Goal: Task Accomplishment & Management: Manage account settings

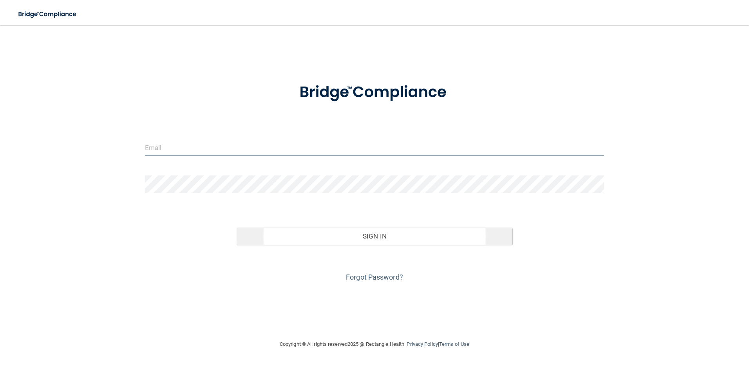
type input "[EMAIL_ADDRESS][DOMAIN_NAME]"
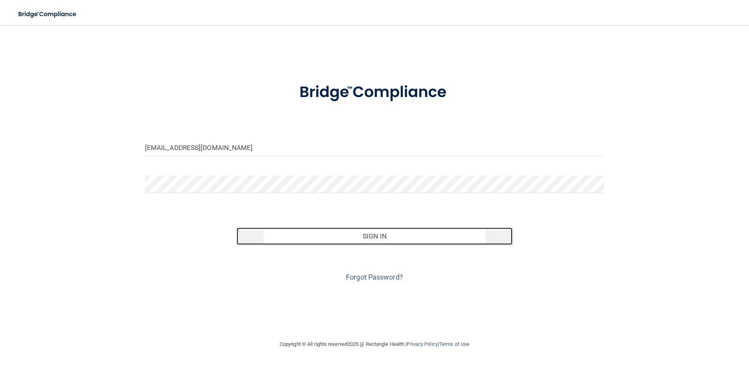
click at [368, 236] on button "Sign In" at bounding box center [374, 235] width 276 height 17
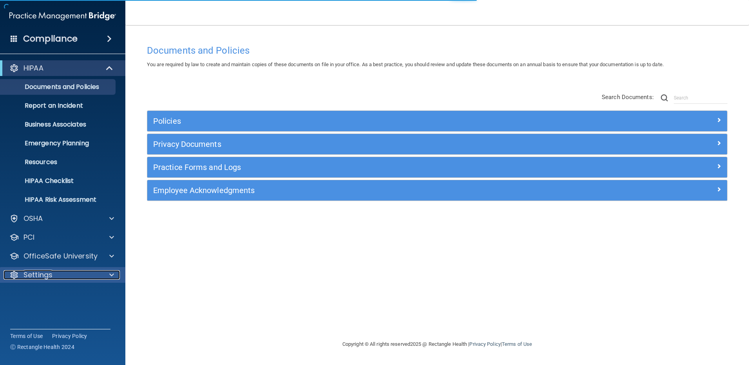
click at [45, 275] on p "Settings" at bounding box center [37, 274] width 29 height 9
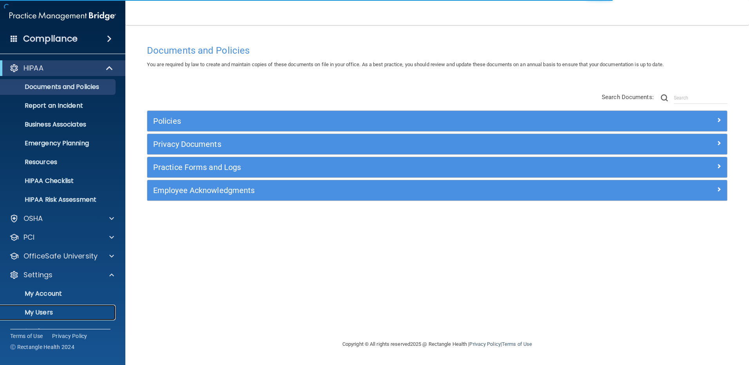
click at [43, 311] on p "My Users" at bounding box center [58, 312] width 107 height 8
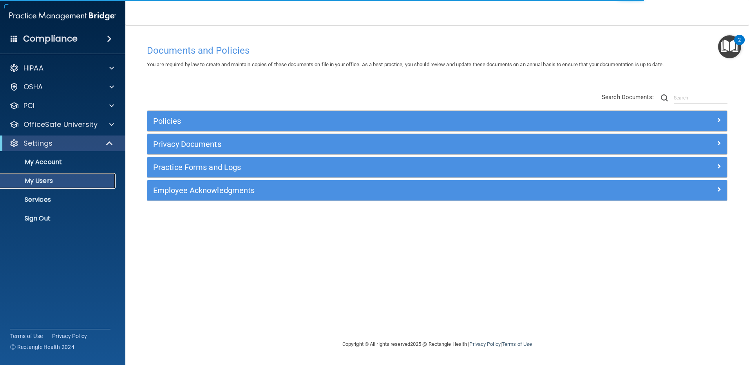
select select "20"
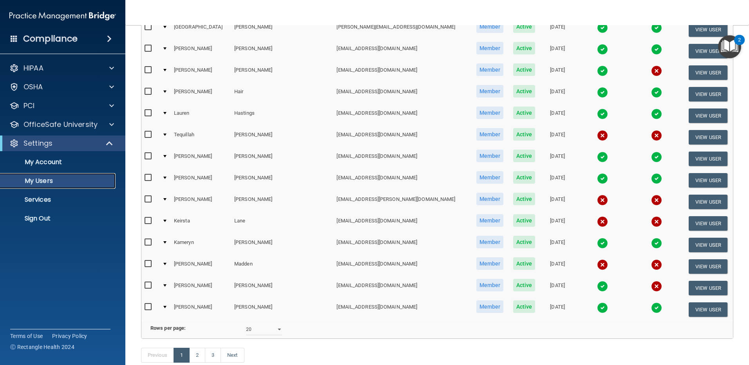
scroll to position [235, 0]
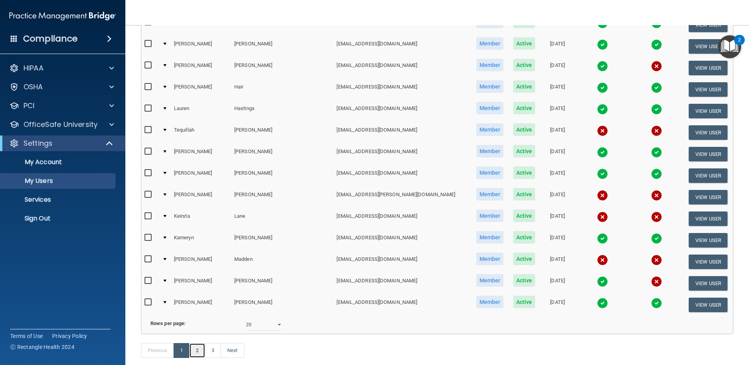
click at [198, 358] on link "2" at bounding box center [197, 350] width 16 height 15
select select "20"
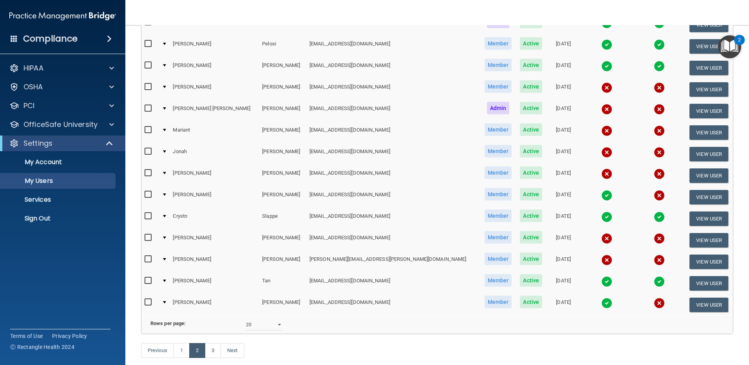
scroll to position [274, 0]
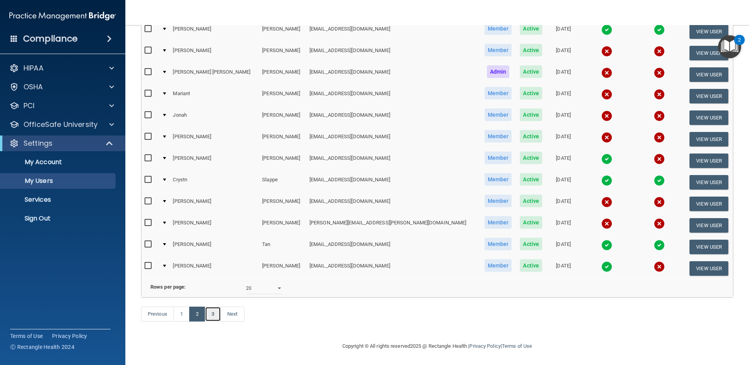
click at [213, 321] on link "3" at bounding box center [213, 314] width 16 height 15
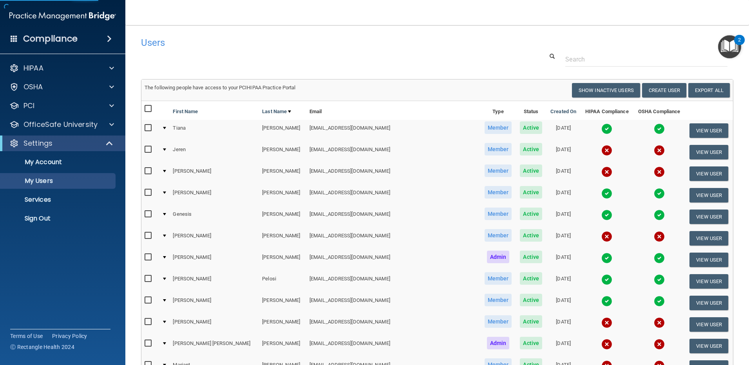
select select "20"
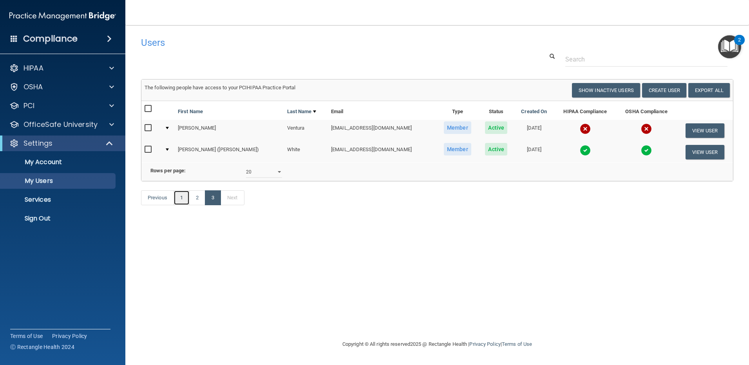
click at [183, 205] on link "1" at bounding box center [181, 197] width 16 height 15
select select "20"
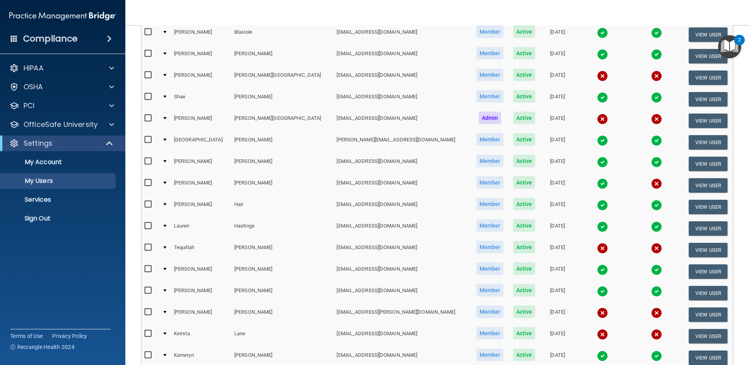
scroll to position [157, 0]
